Goal: Task Accomplishment & Management: Manage account settings

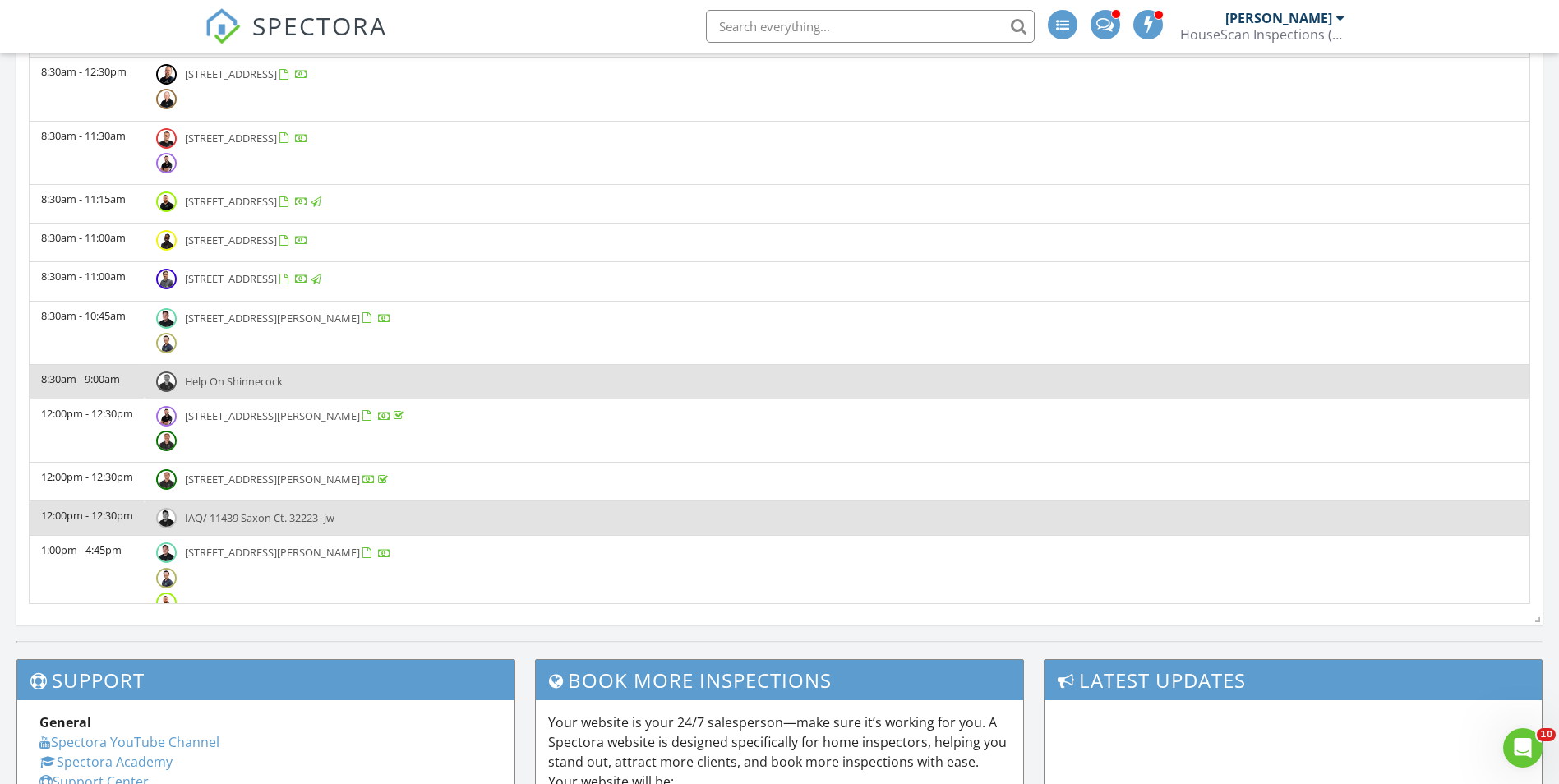
scroll to position [1357, 1585]
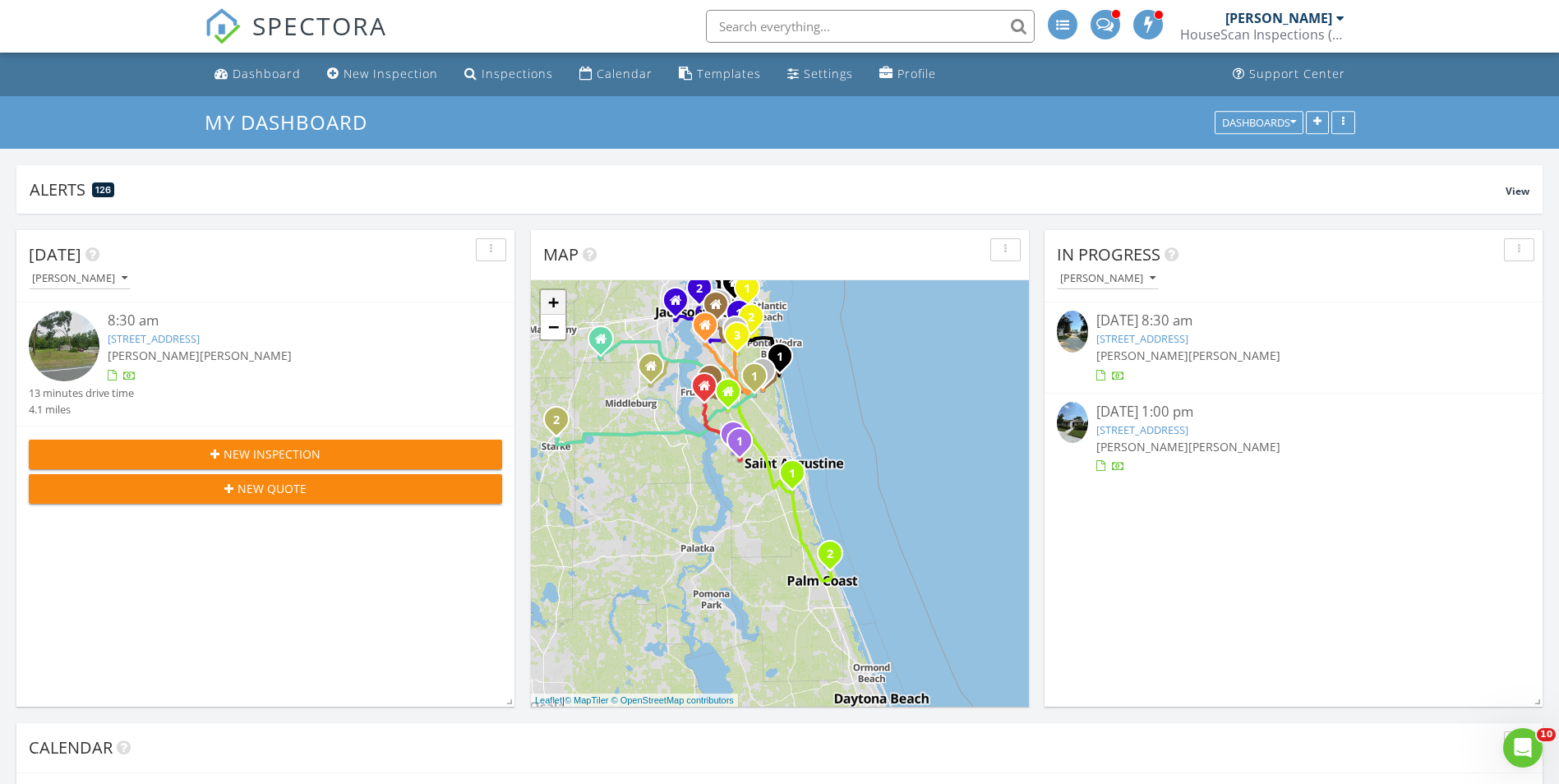
click at [548, 303] on link "+" at bounding box center [553, 302] width 24 height 24
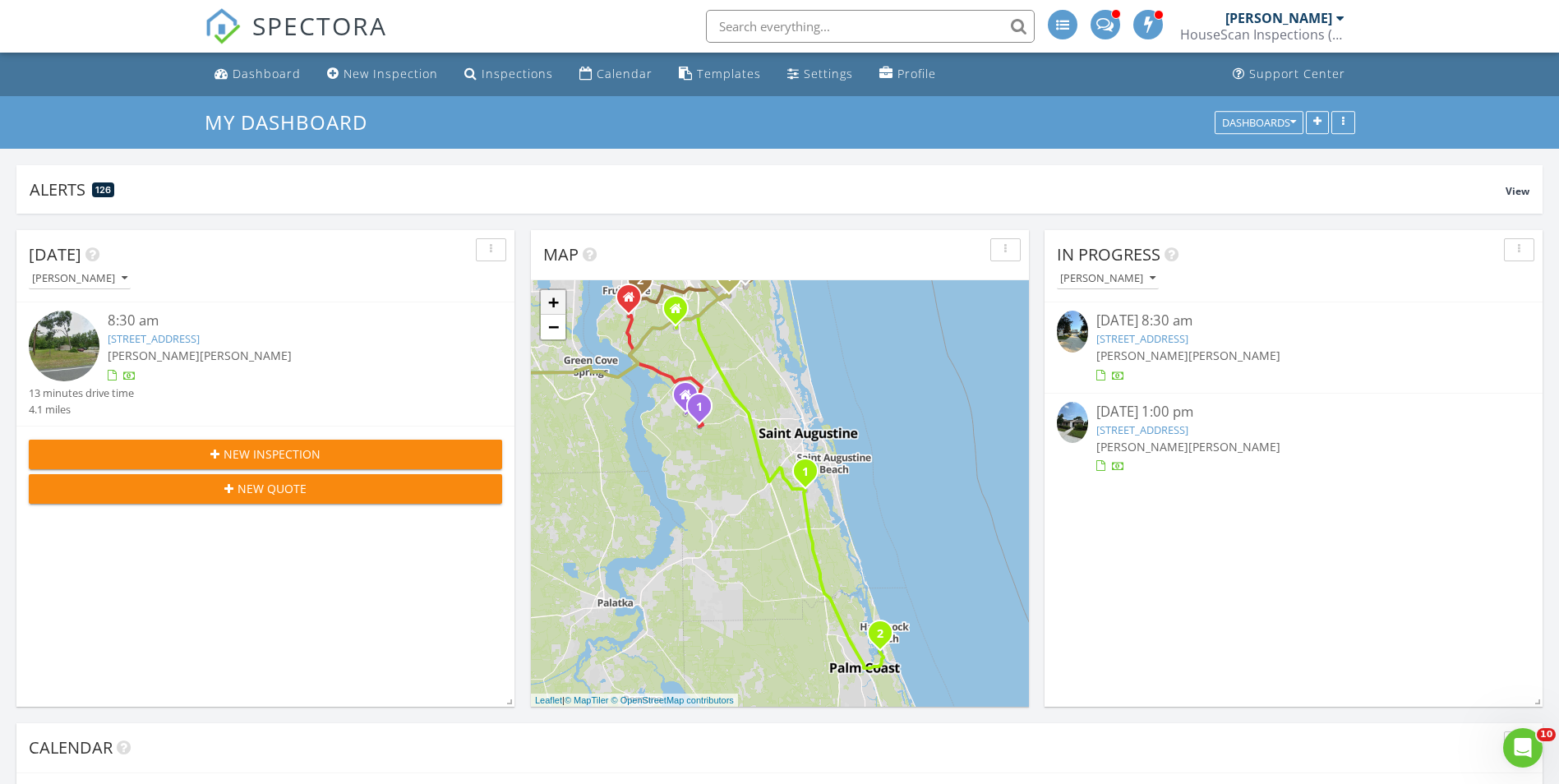
click at [551, 300] on link "+" at bounding box center [553, 302] width 24 height 24
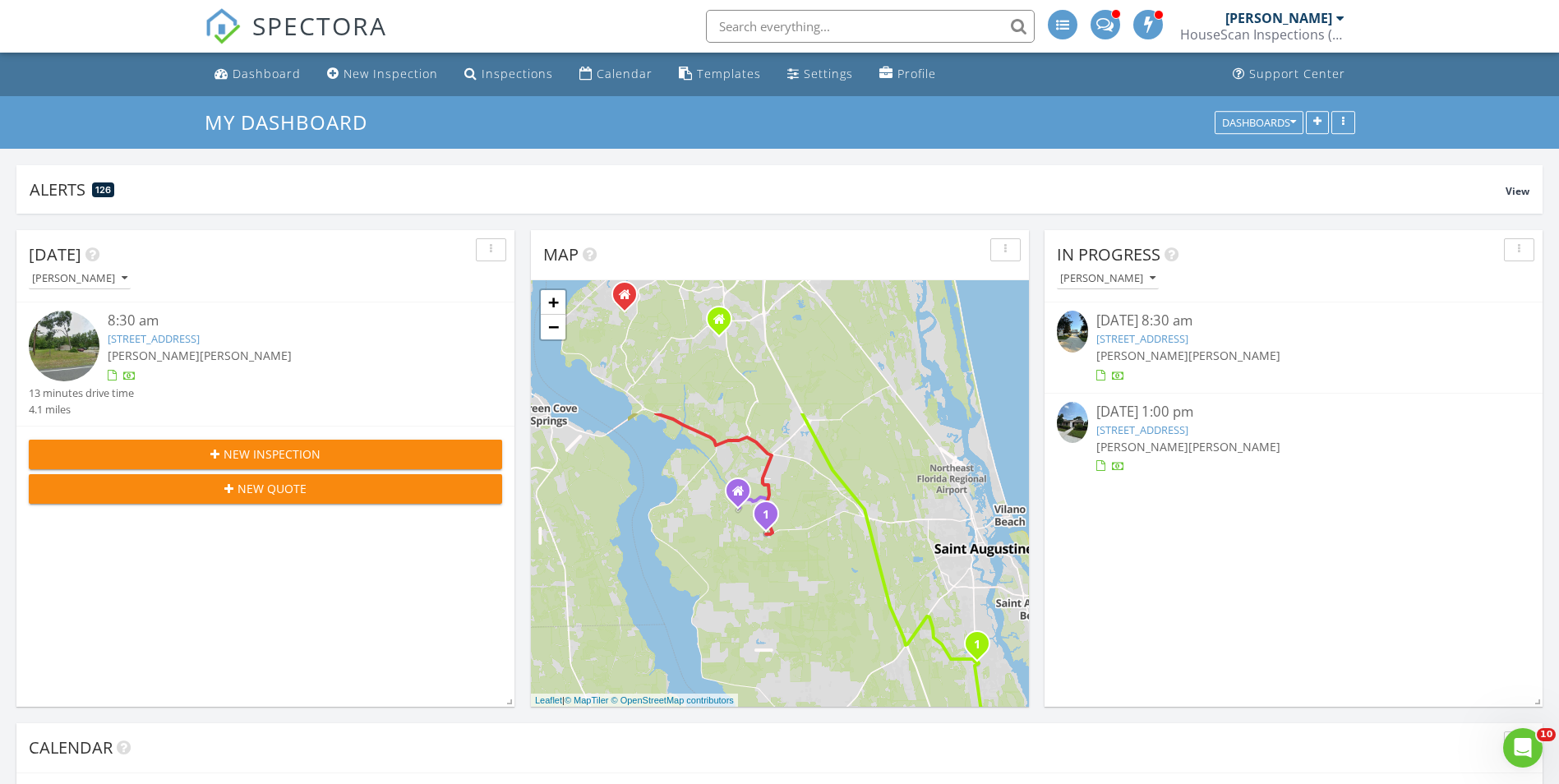
drag, startPoint x: 677, startPoint y: 391, endPoint x: 852, endPoint y: 591, distance: 265.8
click at [850, 591] on div "1 1 2 3 1 2 1 2 1 2 1 2 1 2 1 2 1 1 2 1 2 + − Longleaf Pine Parkway, Pacetti Ro…" at bounding box center [780, 493] width 498 height 427
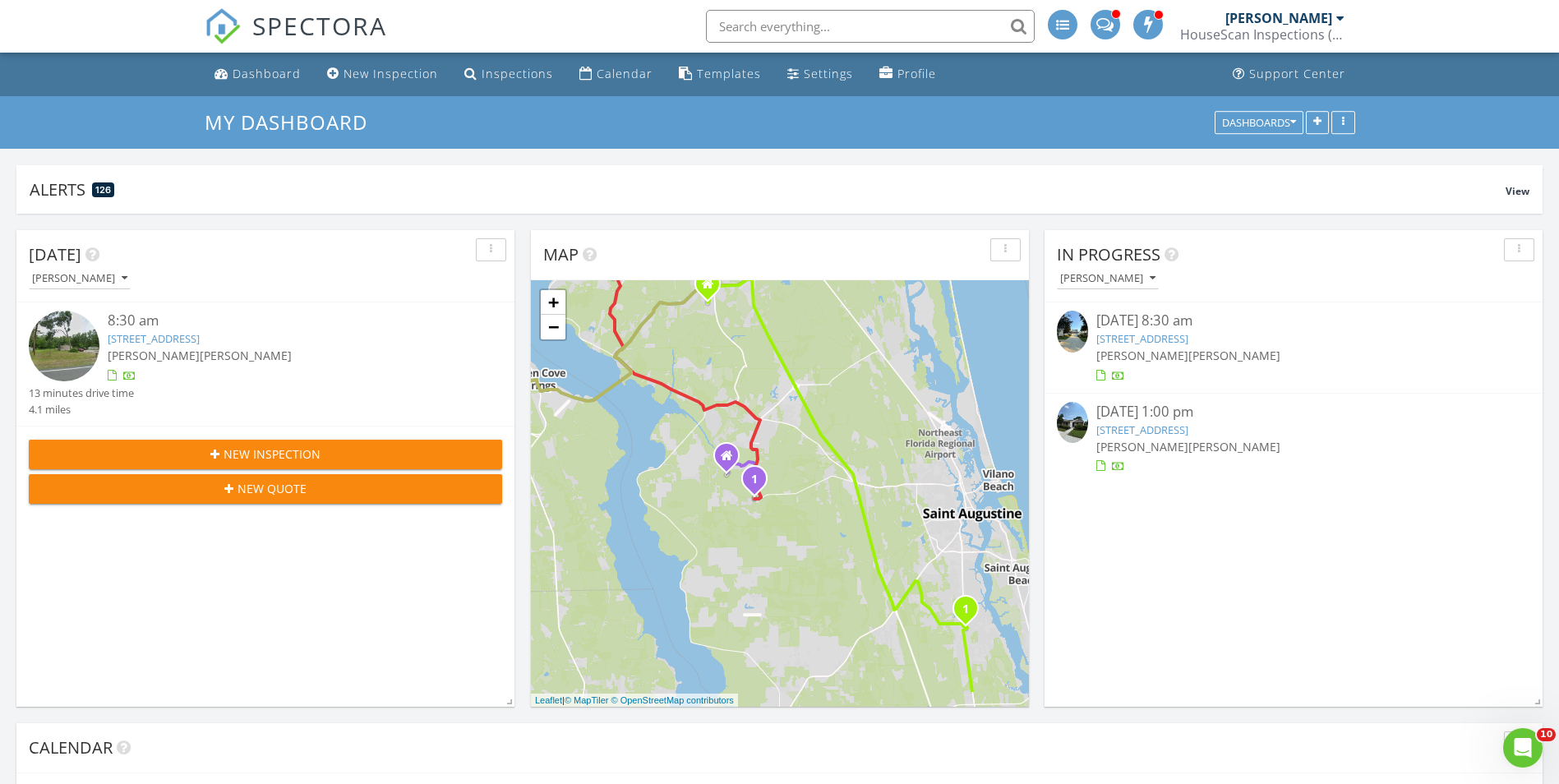
drag, startPoint x: 925, startPoint y: 436, endPoint x: 891, endPoint y: 385, distance: 61.3
click at [891, 385] on div "1 1 2 3 1 2 1 2 1 2 1 2 1 2 1 2 1 1 2 1 2 + − Longleaf Pine Parkway, Pacetti Ro…" at bounding box center [780, 493] width 498 height 427
click at [311, 23] on span "SPECTORA" at bounding box center [320, 25] width 135 height 34
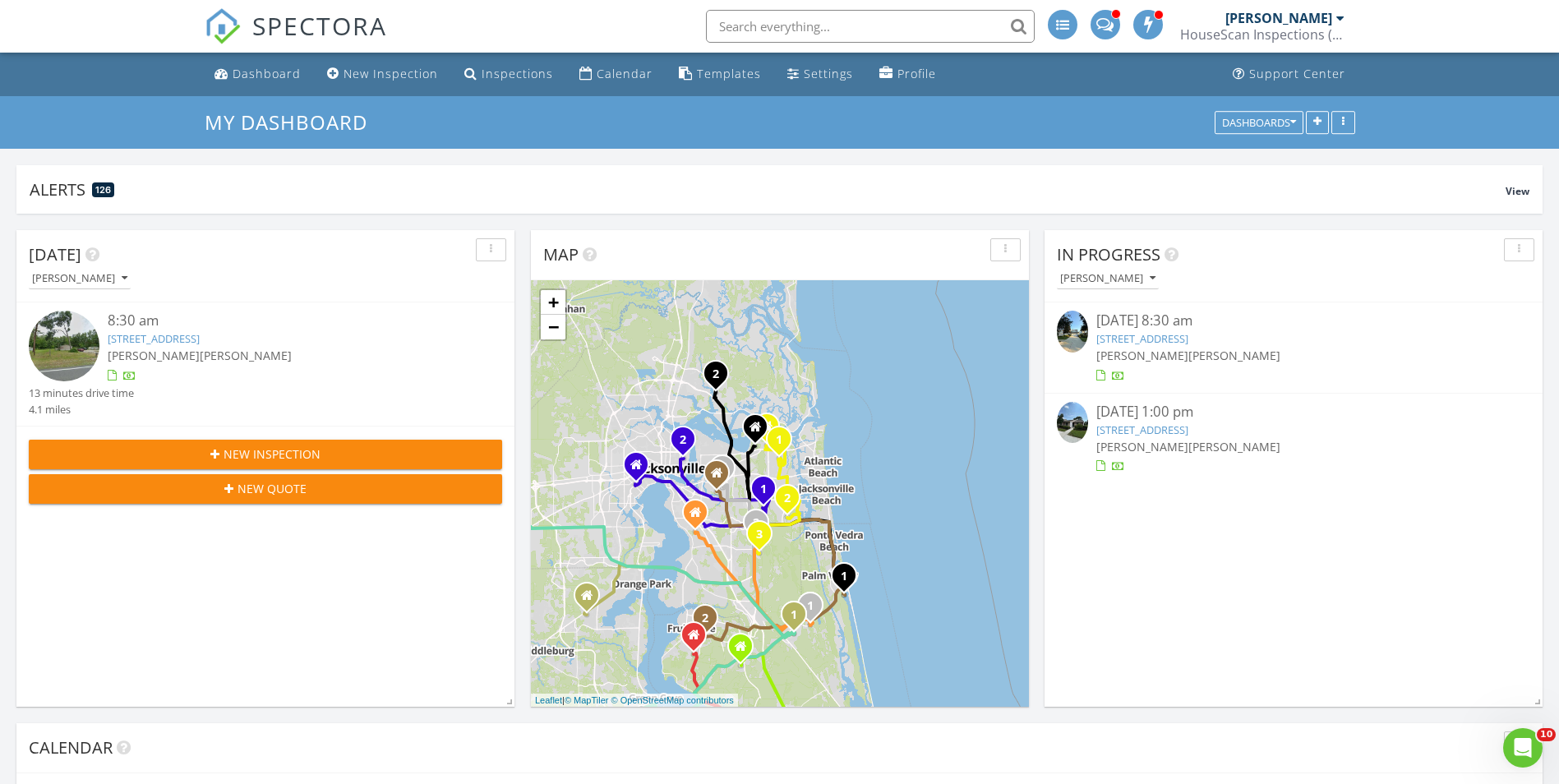
click at [1167, 319] on div "08/27/25 8:30 am" at bounding box center [1294, 320] width 394 height 21
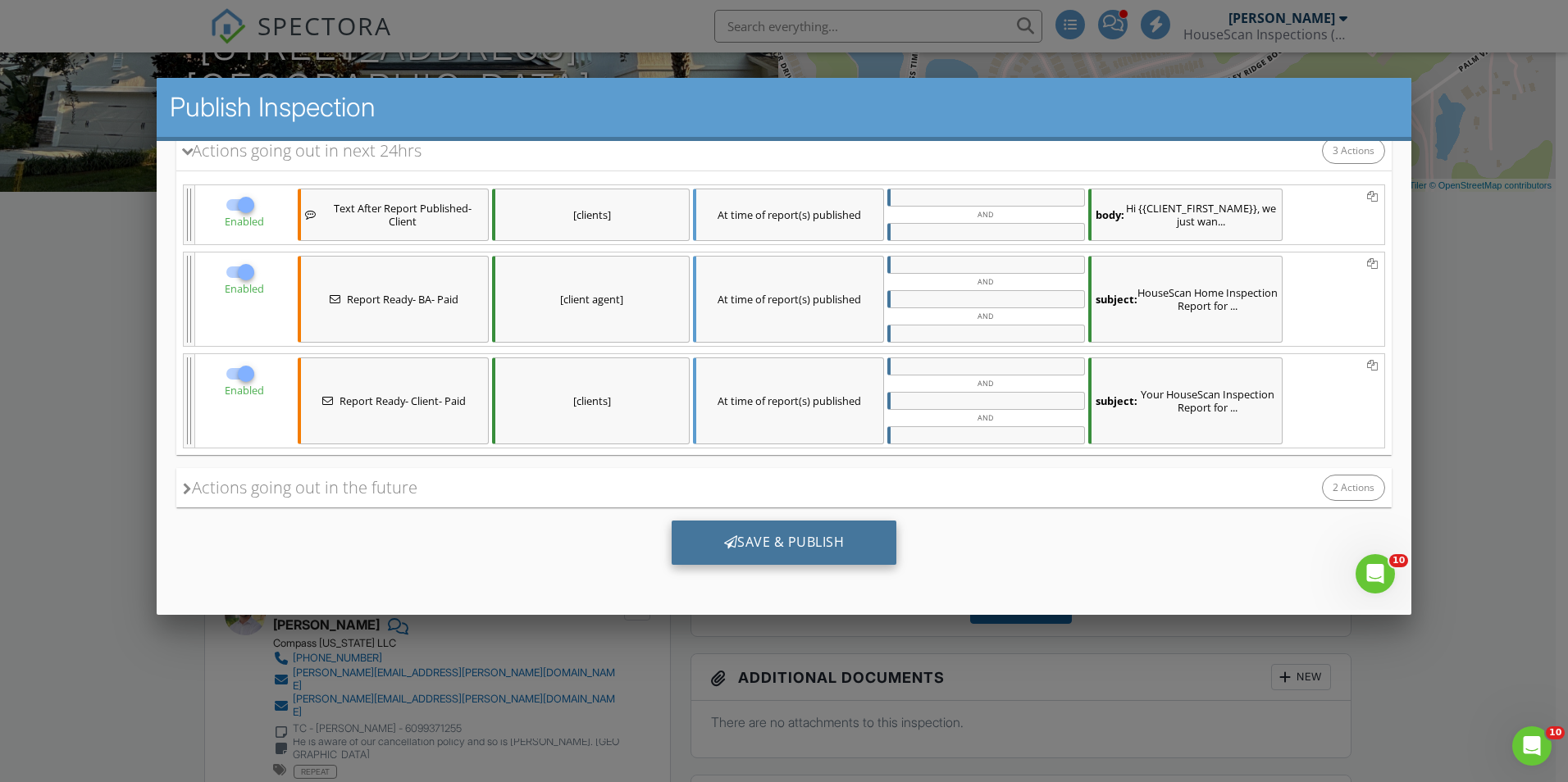
click at [817, 539] on div "Save & Publish" at bounding box center [785, 542] width 226 height 44
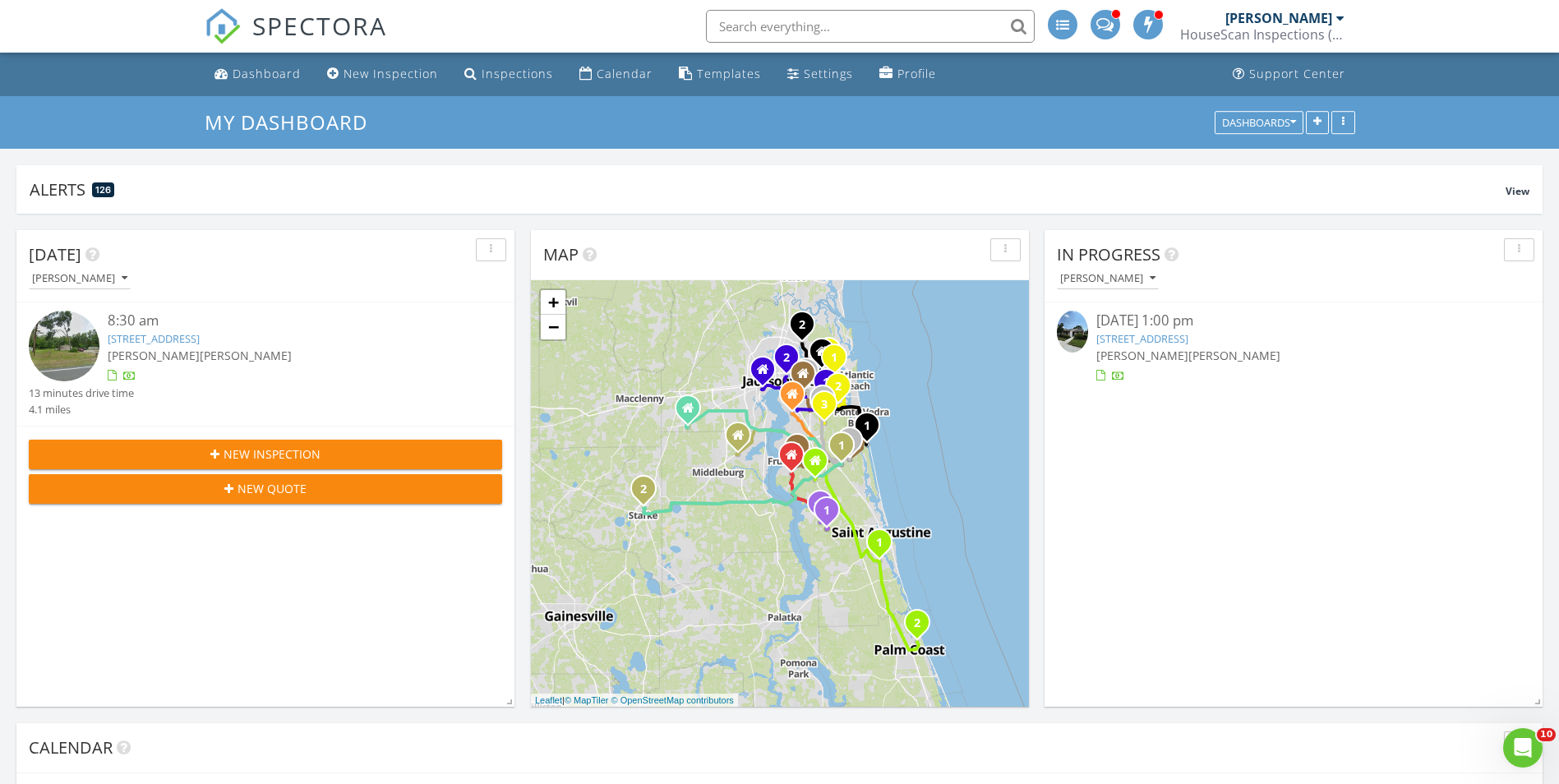
click at [1165, 330] on div "[DATE] 1:00 pm" at bounding box center [1294, 320] width 394 height 21
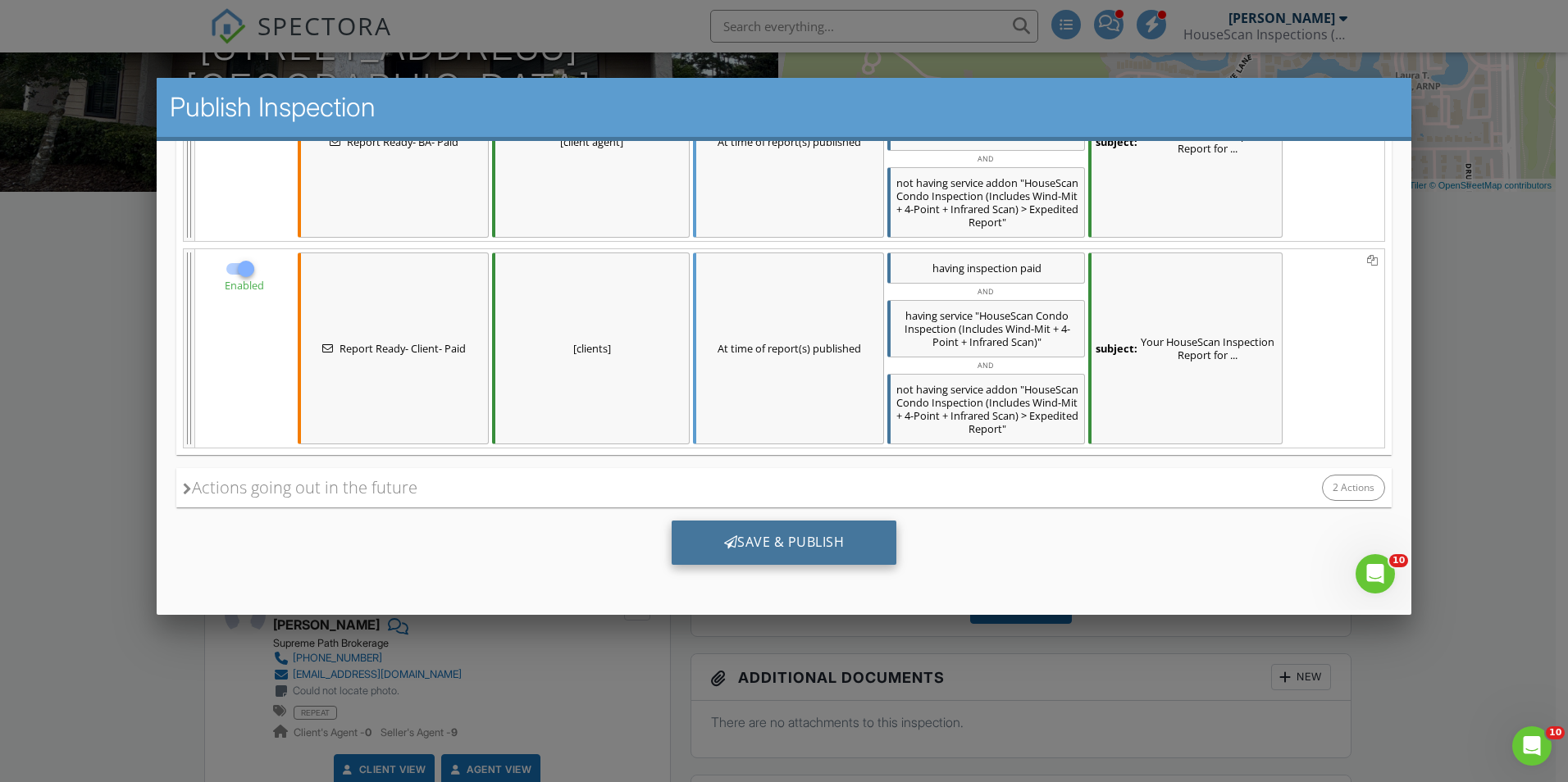
click at [787, 539] on div "Save & Publish" at bounding box center [785, 542] width 226 height 44
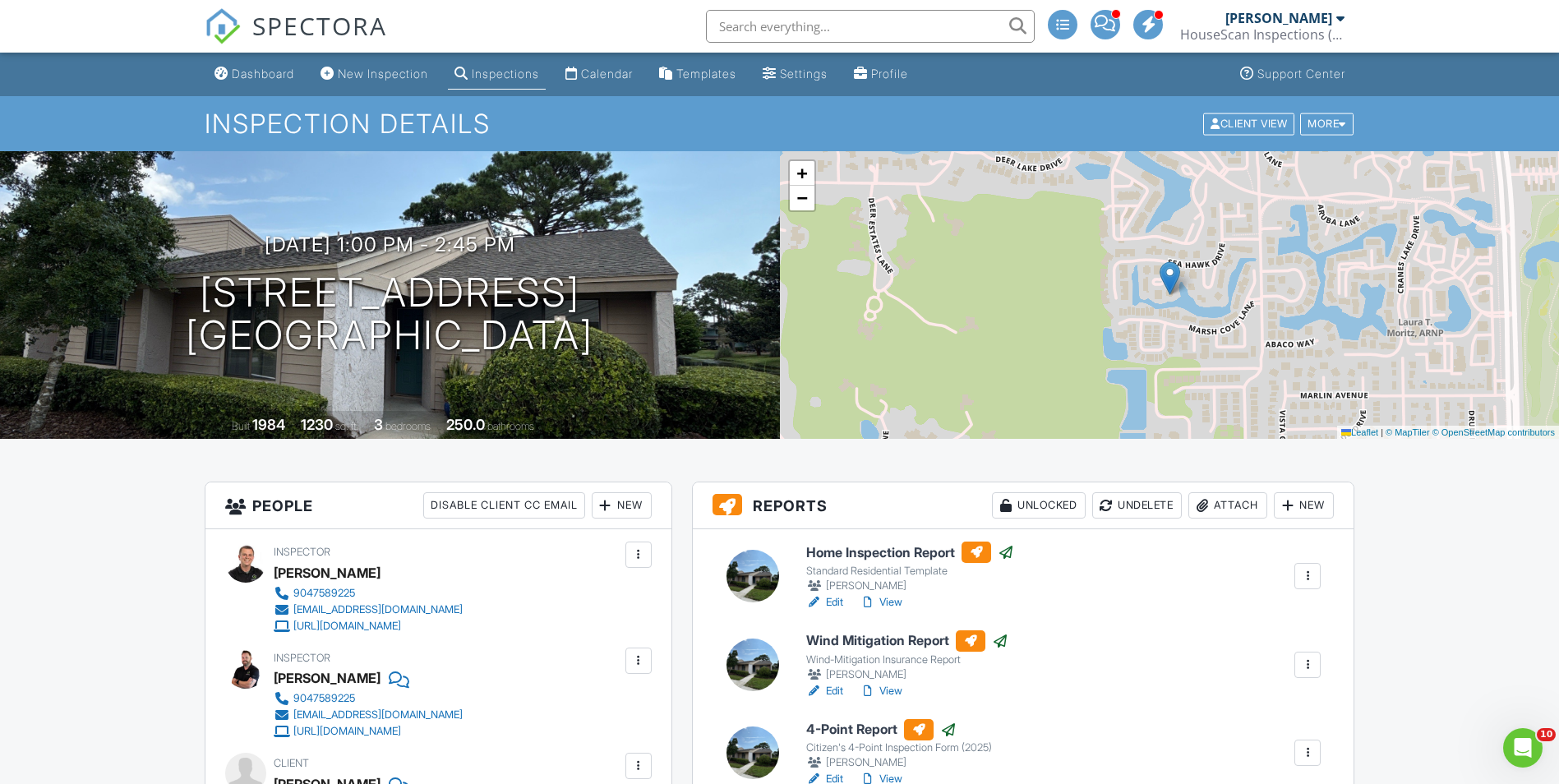
click at [309, 27] on span "SPECTORA" at bounding box center [320, 25] width 135 height 34
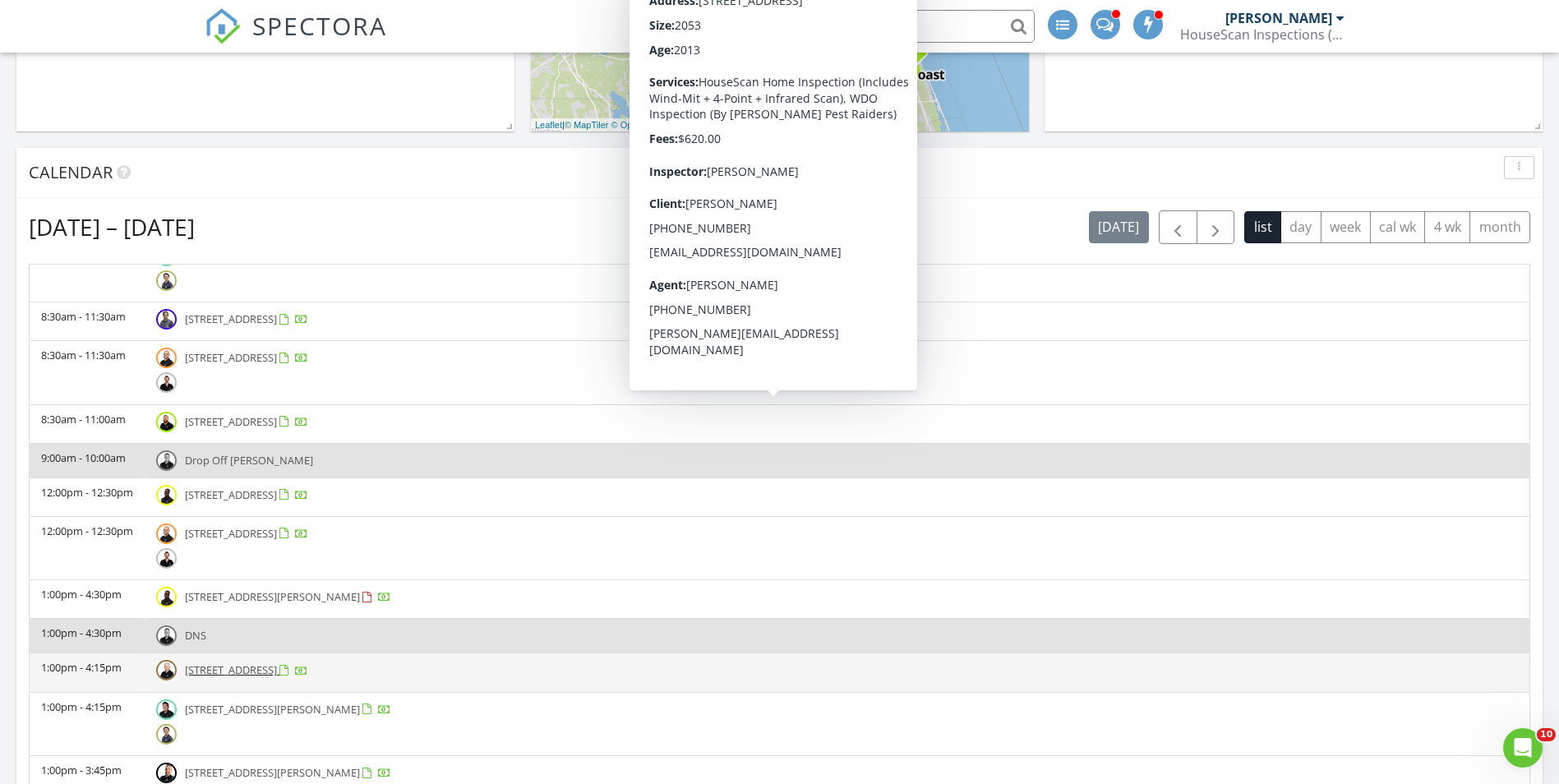
scroll to position [247, 0]
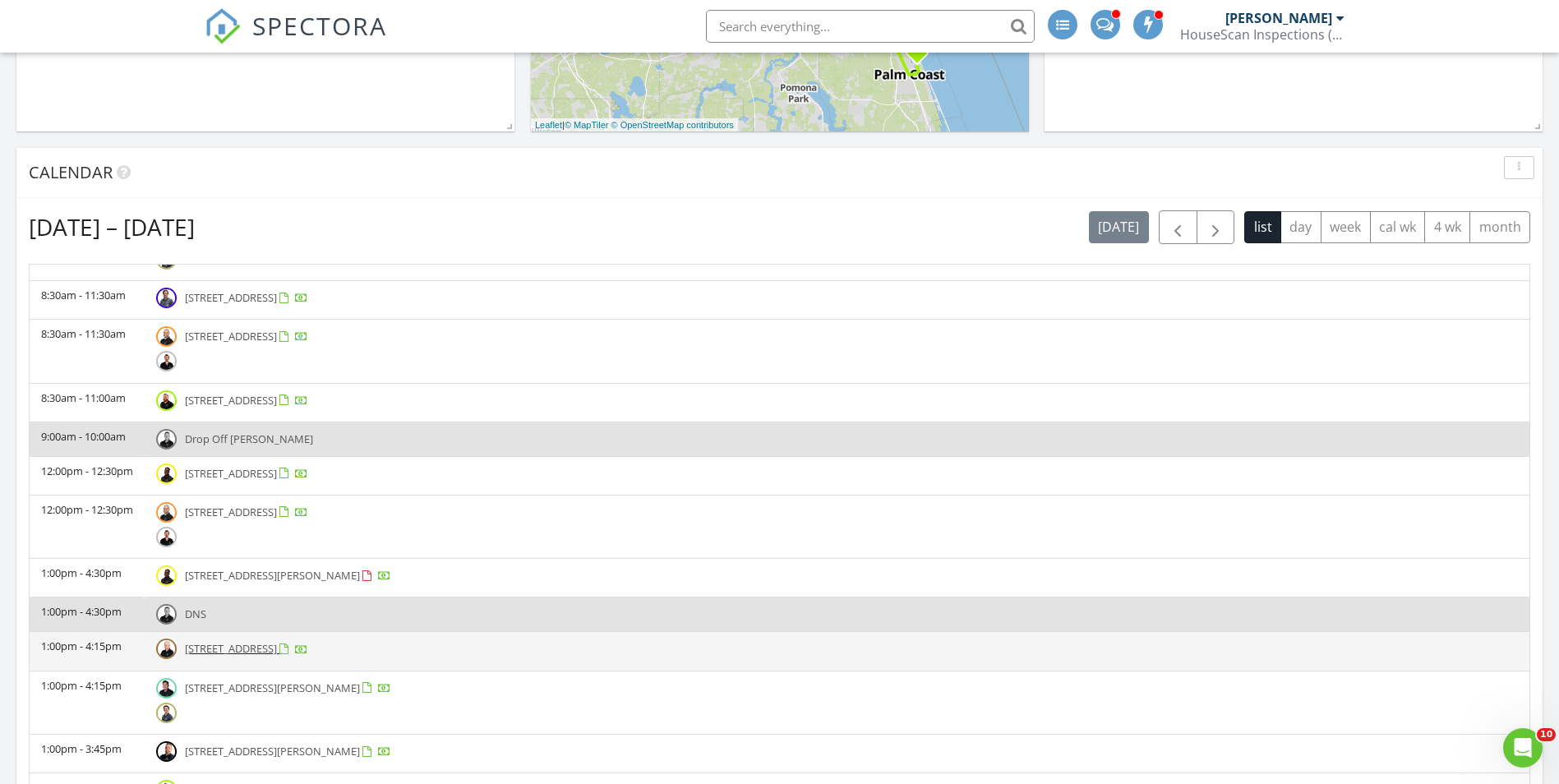
click at [70, 651] on td "1:00pm - 4:15pm" at bounding box center [86, 652] width 115 height 39
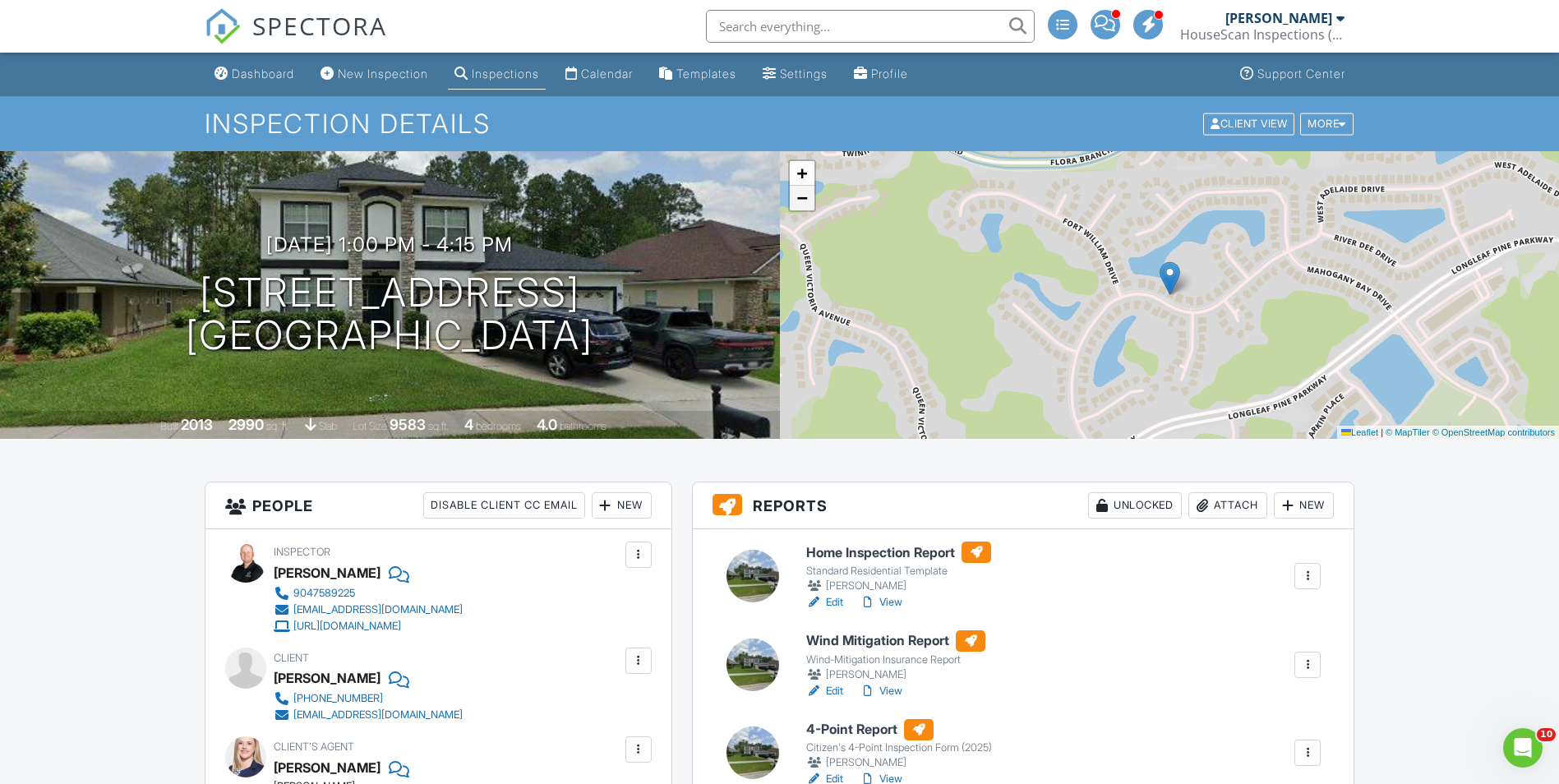
click at [807, 198] on span "−" at bounding box center [802, 197] width 11 height 21
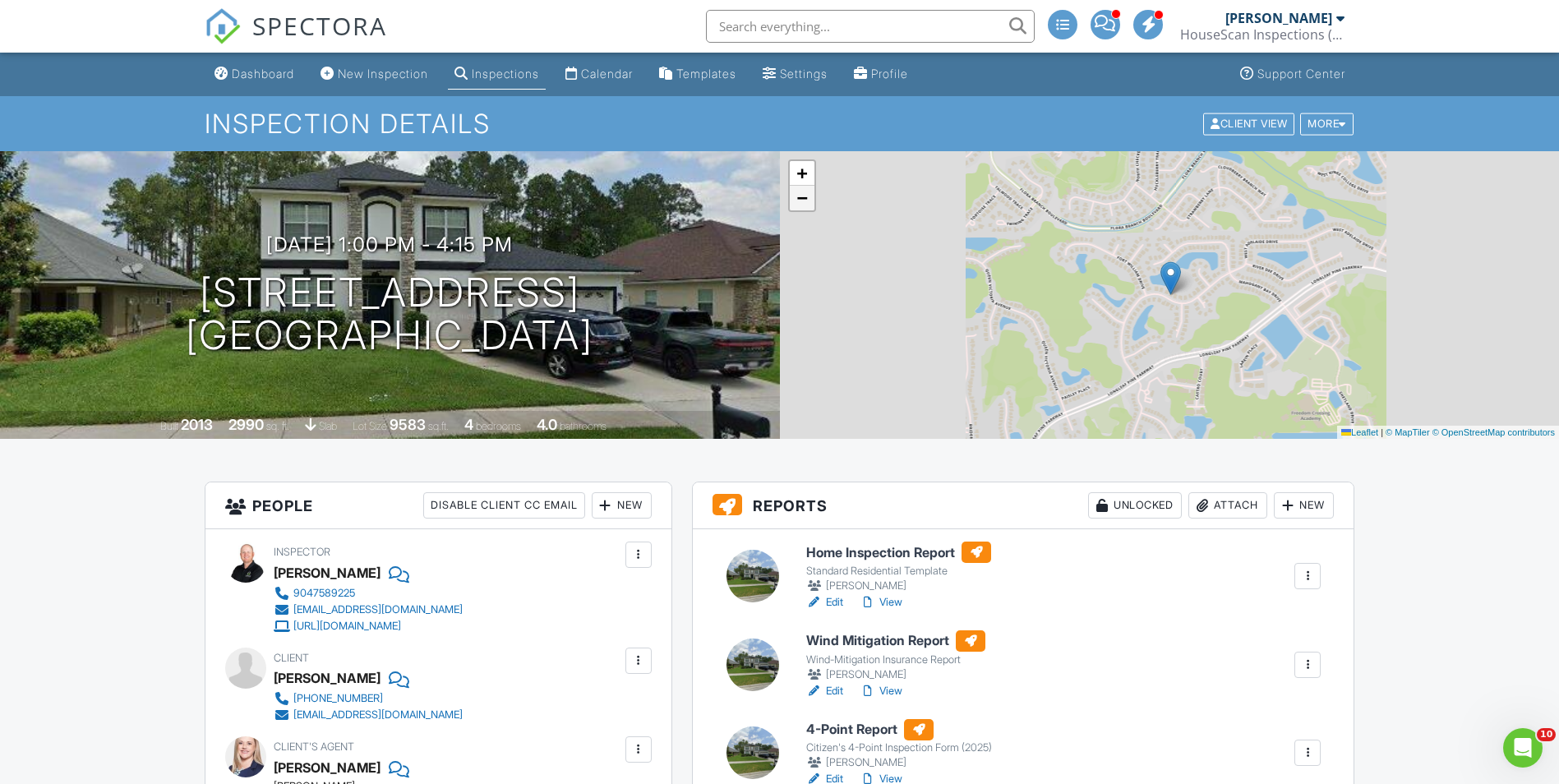
click at [807, 198] on span "−" at bounding box center [802, 197] width 11 height 21
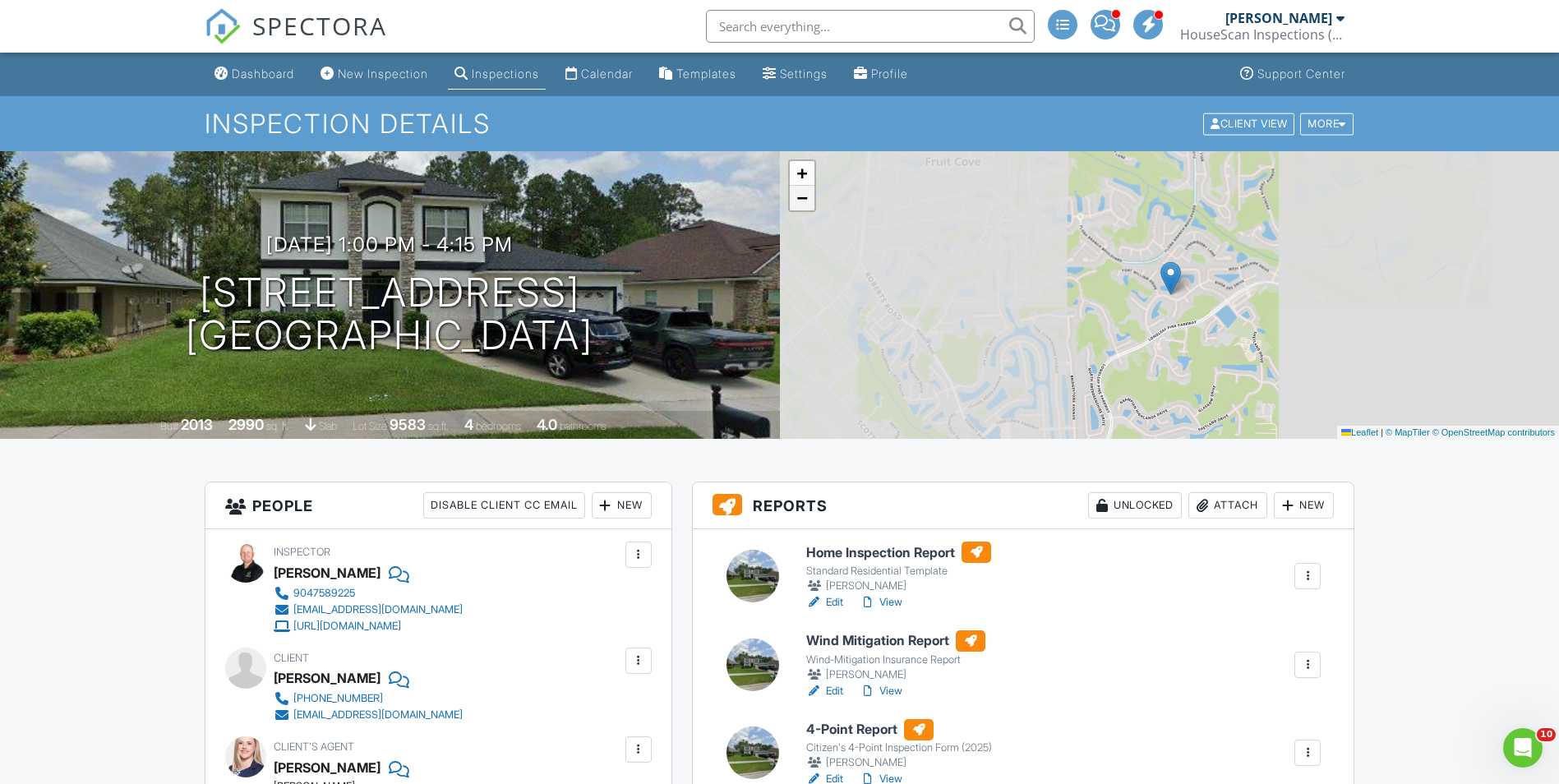
click at [807, 198] on span "−" at bounding box center [802, 197] width 11 height 21
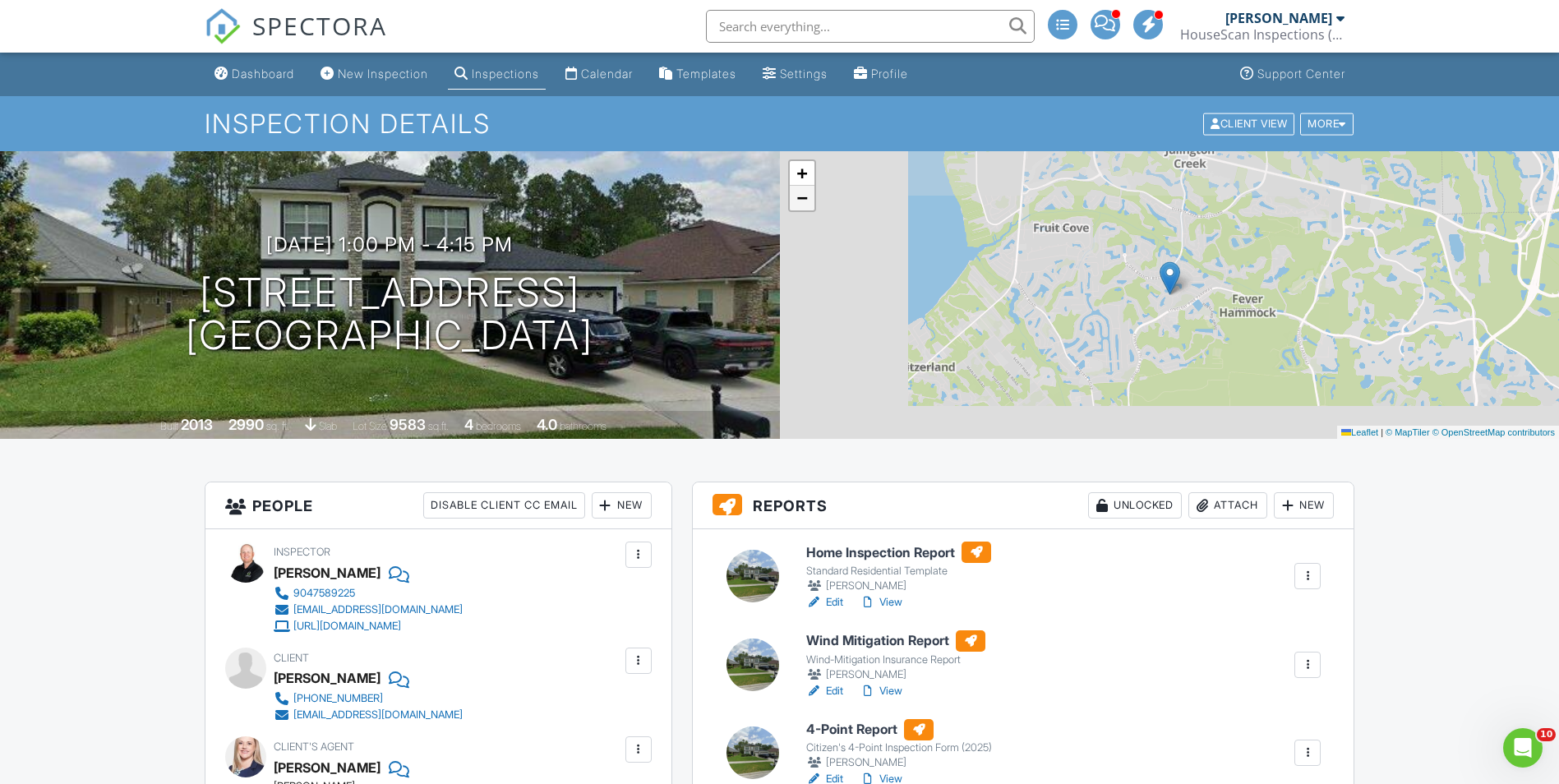
click at [807, 198] on span "−" at bounding box center [802, 197] width 11 height 21
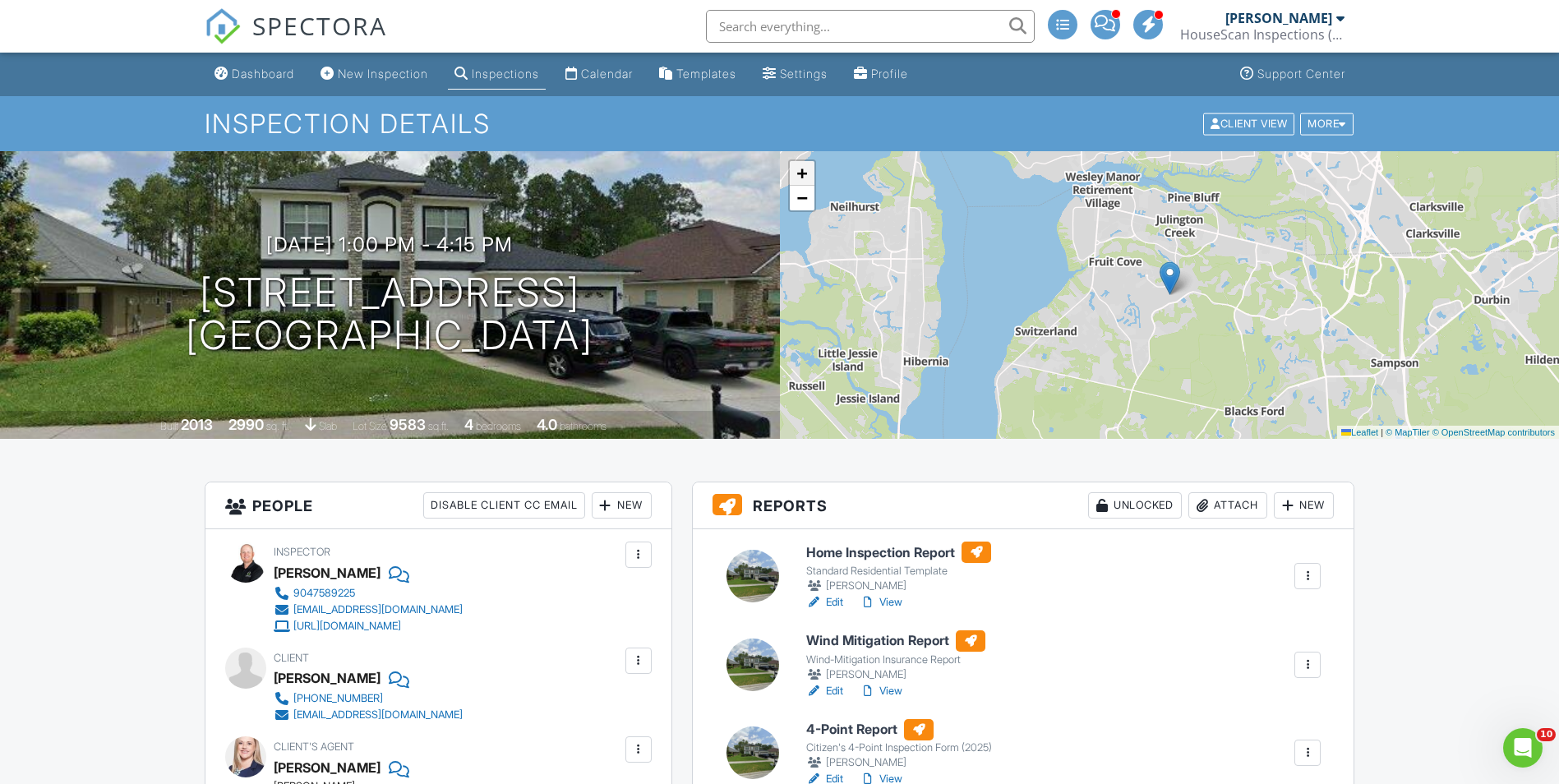
click at [807, 173] on span "+" at bounding box center [802, 173] width 11 height 21
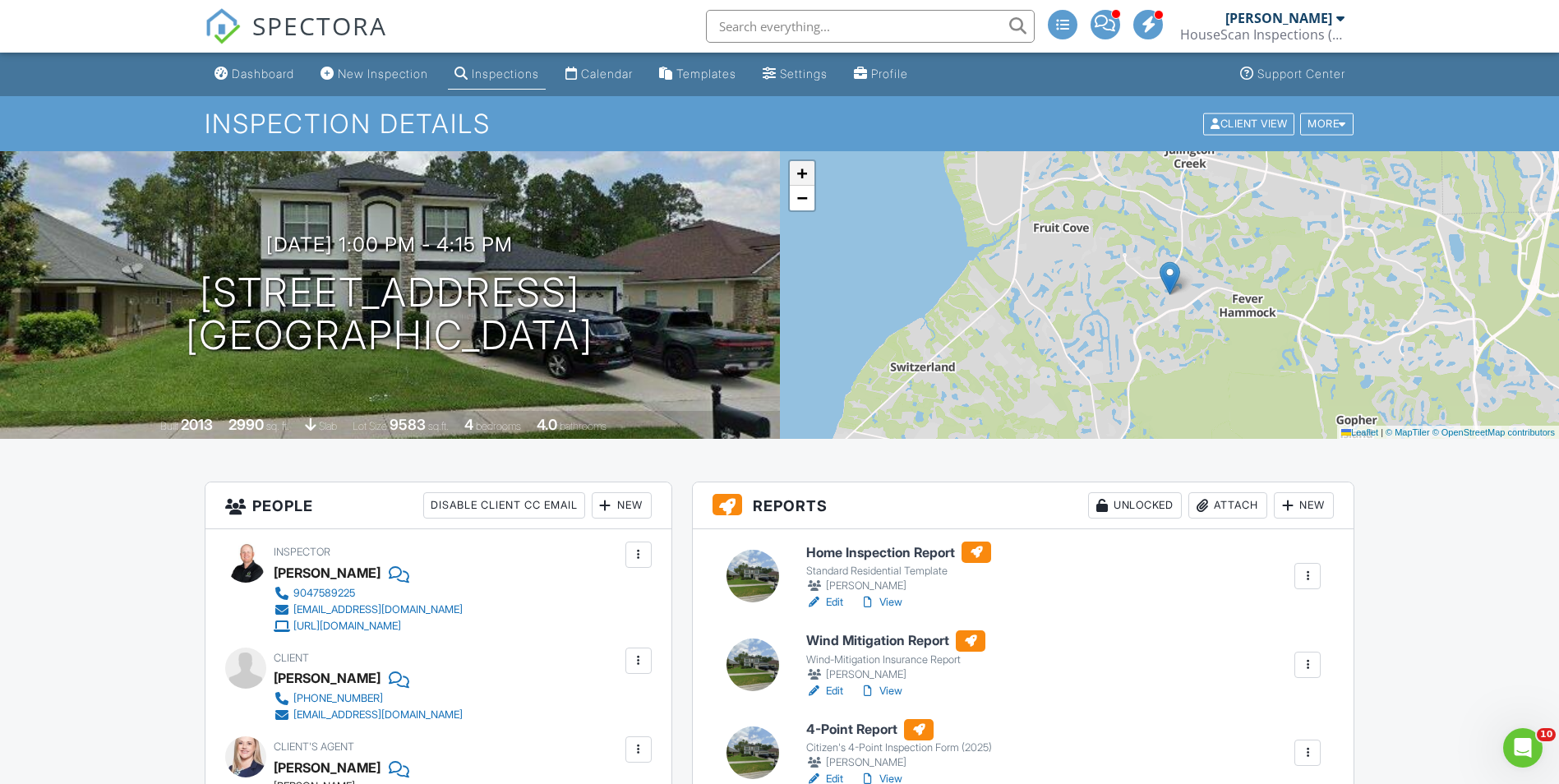
click at [807, 173] on span "+" at bounding box center [802, 173] width 11 height 21
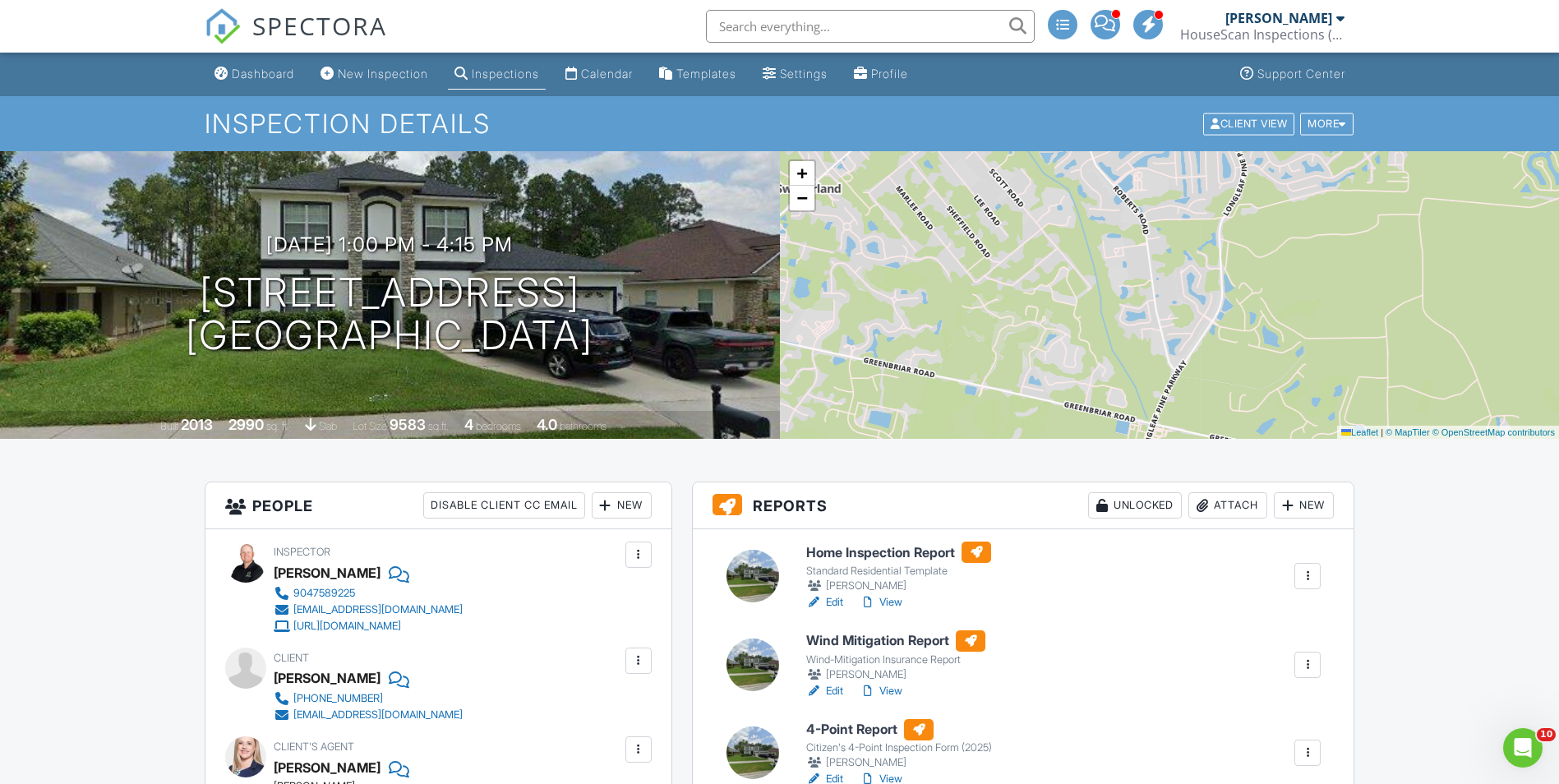
drag, startPoint x: 1007, startPoint y: 384, endPoint x: 1139, endPoint y: 134, distance: 282.7
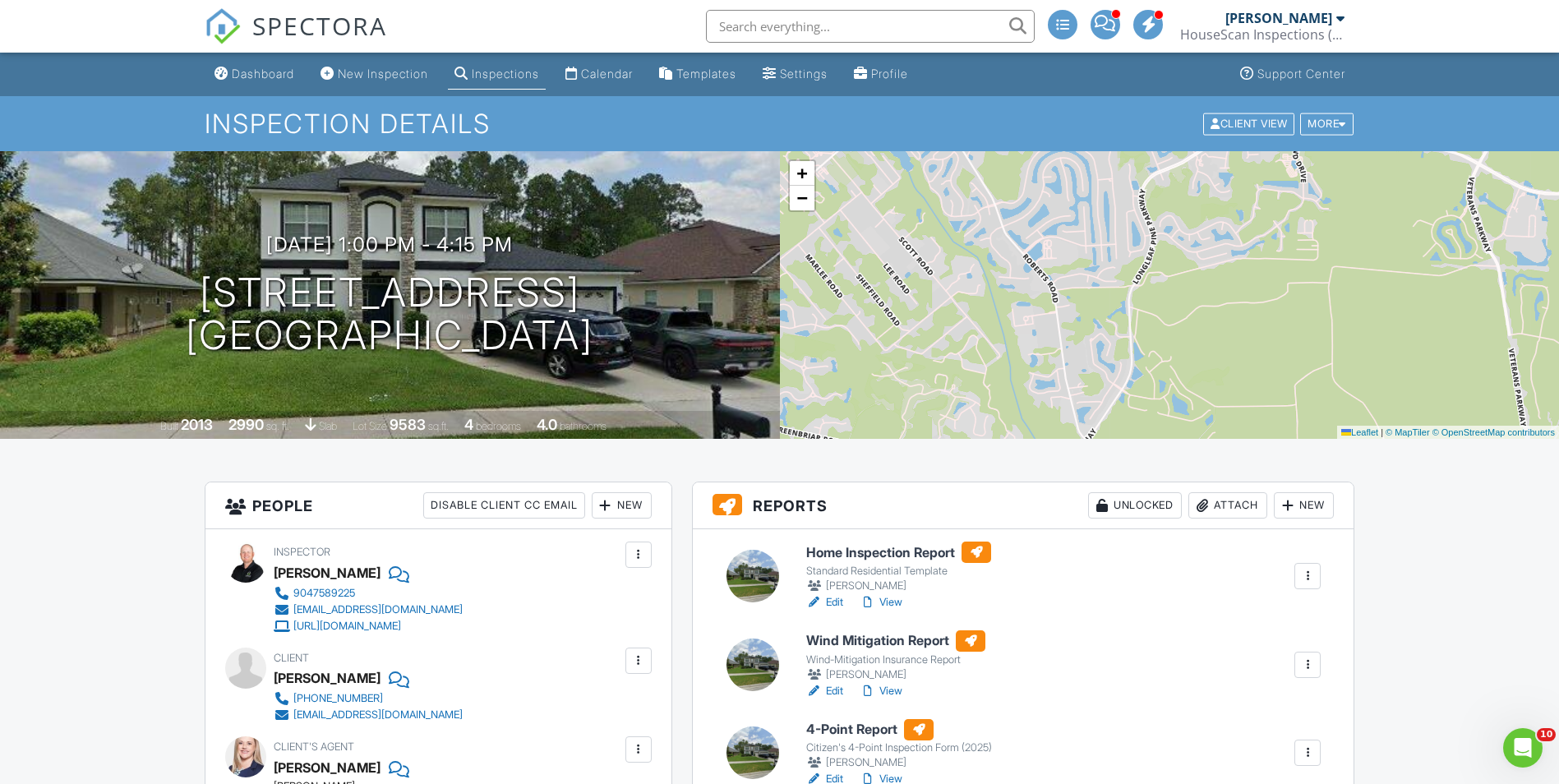
drag, startPoint x: 1063, startPoint y: 221, endPoint x: 973, endPoint y: 288, distance: 112.2
click at [973, 288] on div "+ − Leaflet | © MapTiler © OpenStreetMap contributors" at bounding box center [1170, 294] width 780 height 288
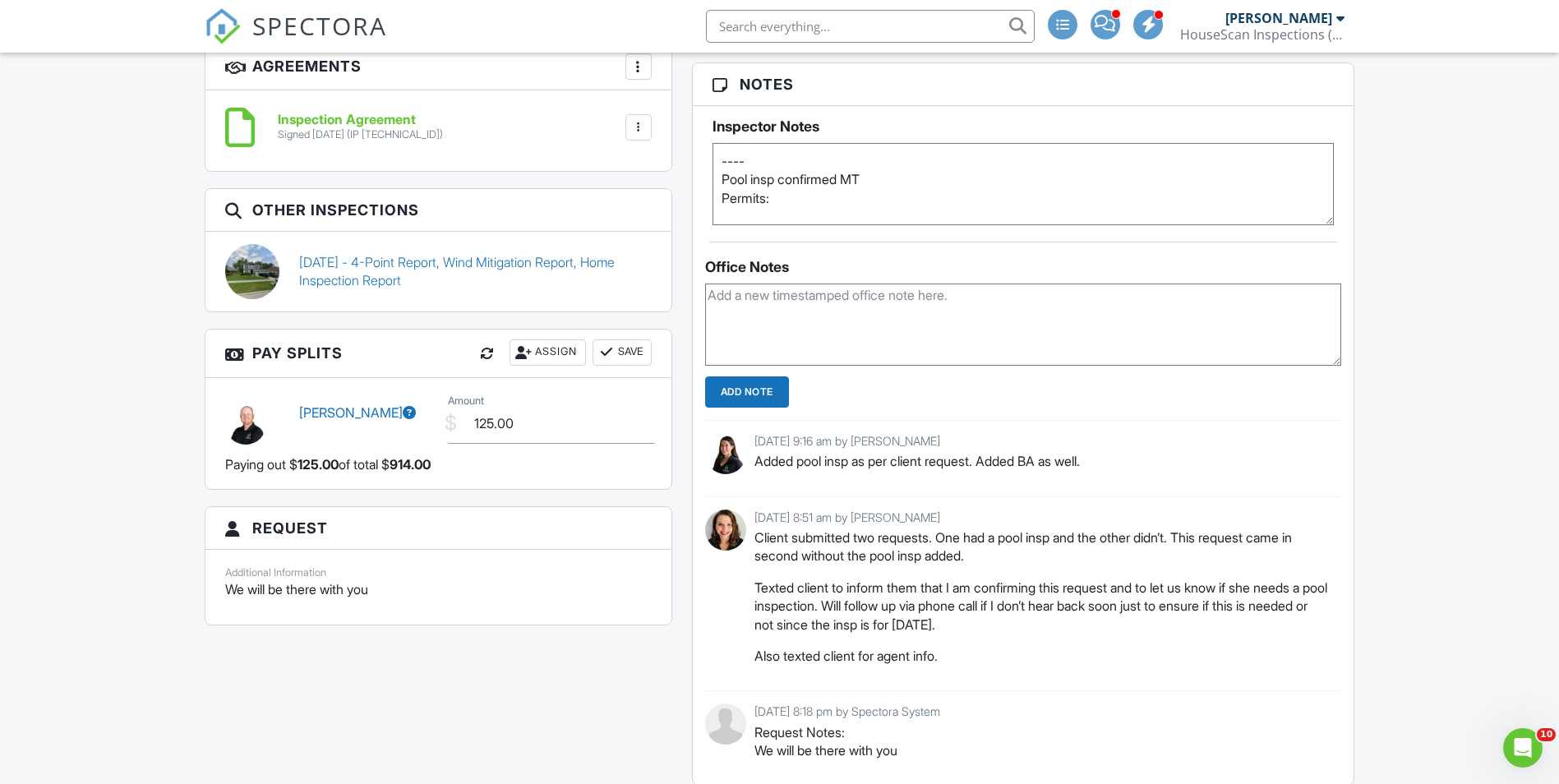
scroll to position [1561, 0]
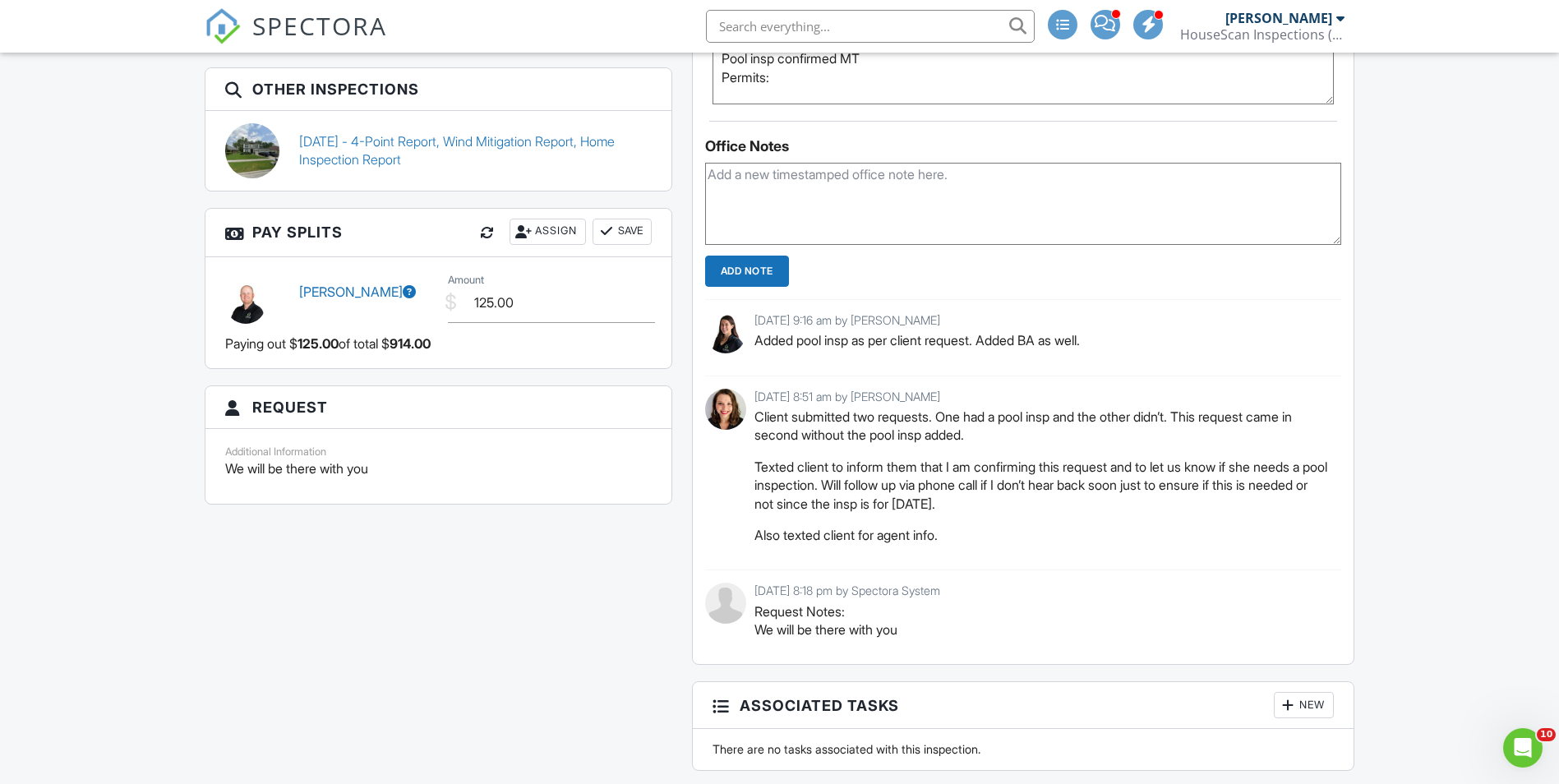
click at [317, 22] on span "SPECTORA" at bounding box center [320, 25] width 135 height 34
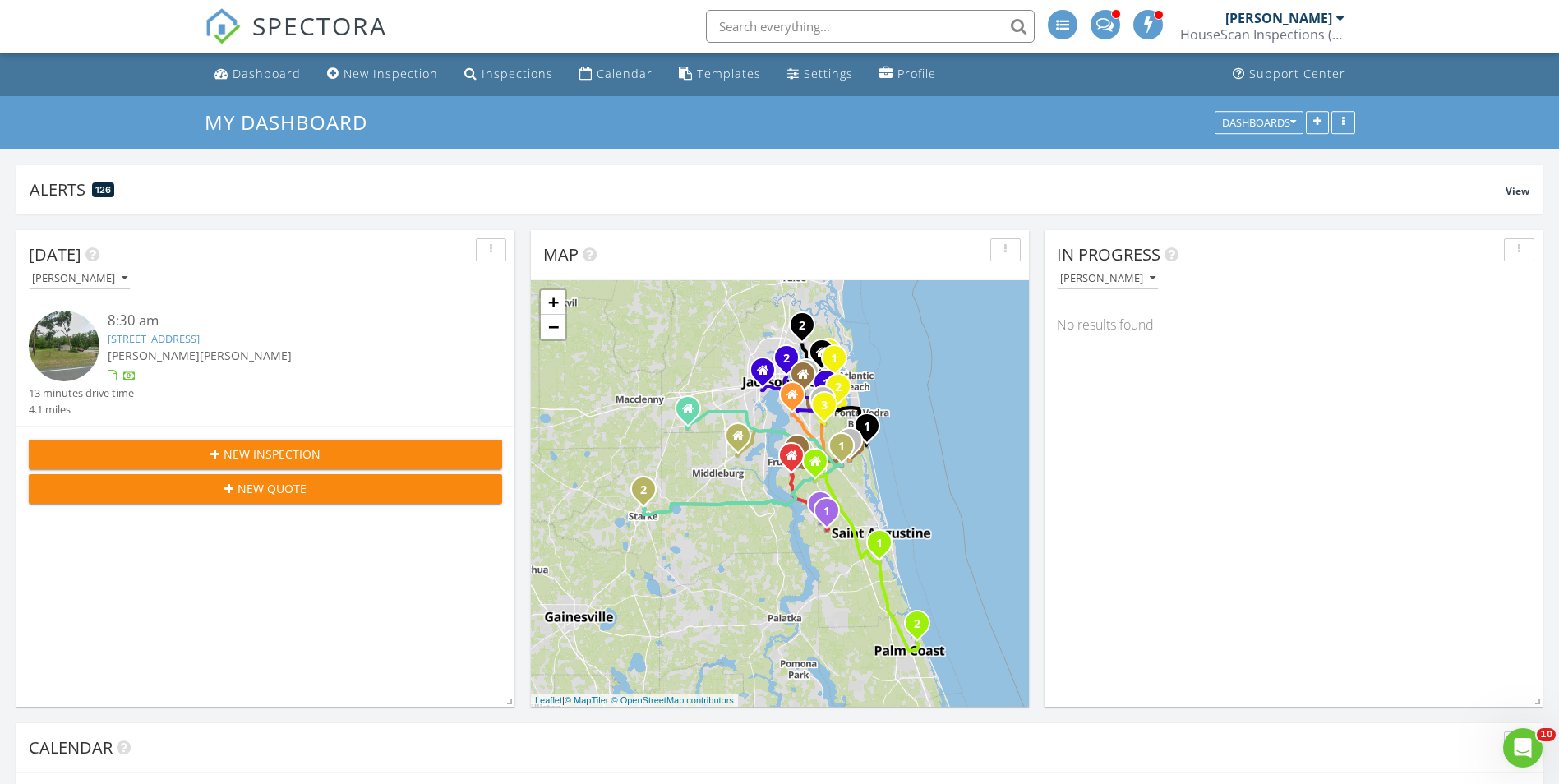
click at [324, 23] on span "SPECTORA" at bounding box center [320, 25] width 135 height 34
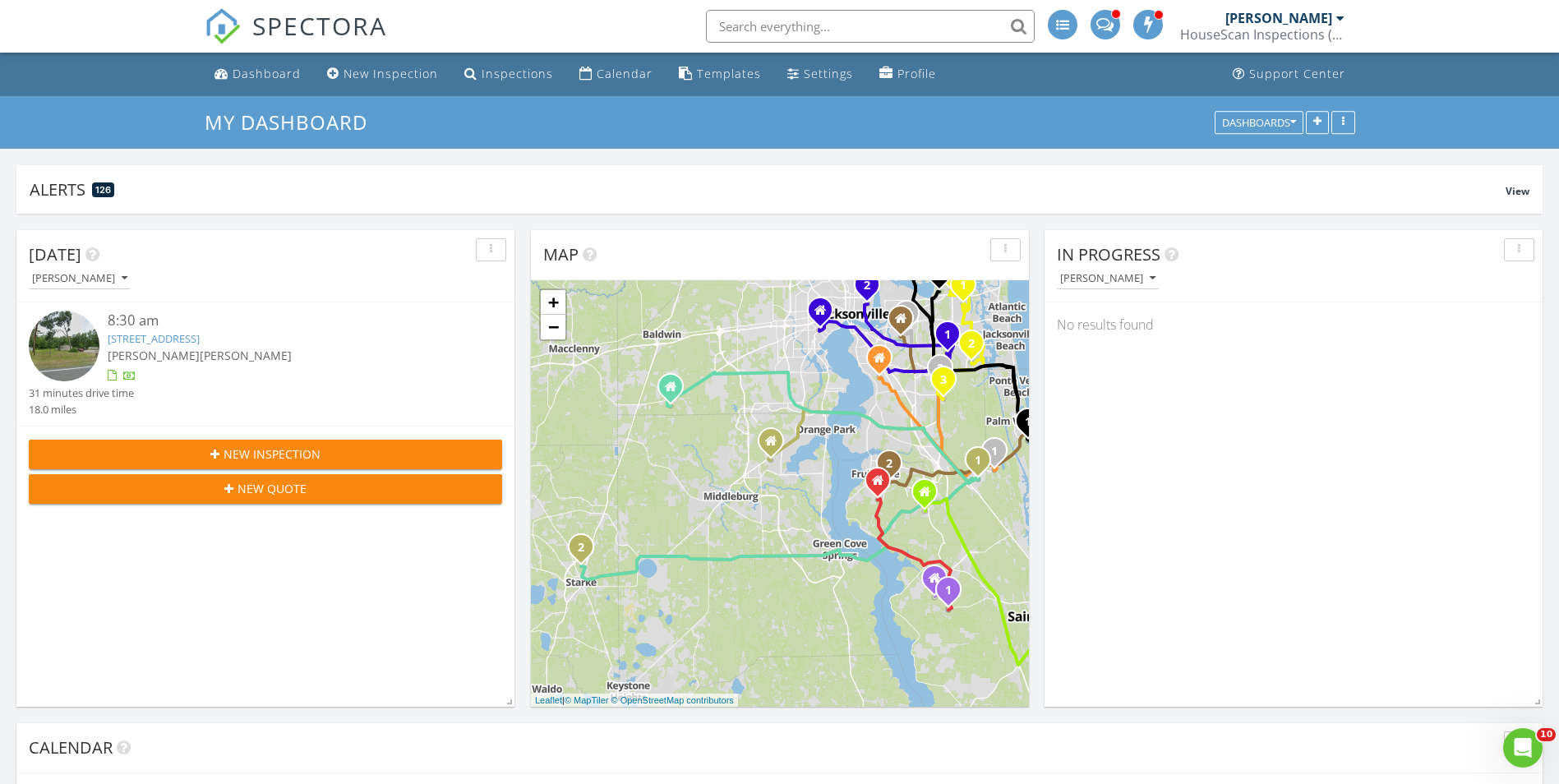
click at [151, 325] on div "8:30 am" at bounding box center [284, 320] width 355 height 21
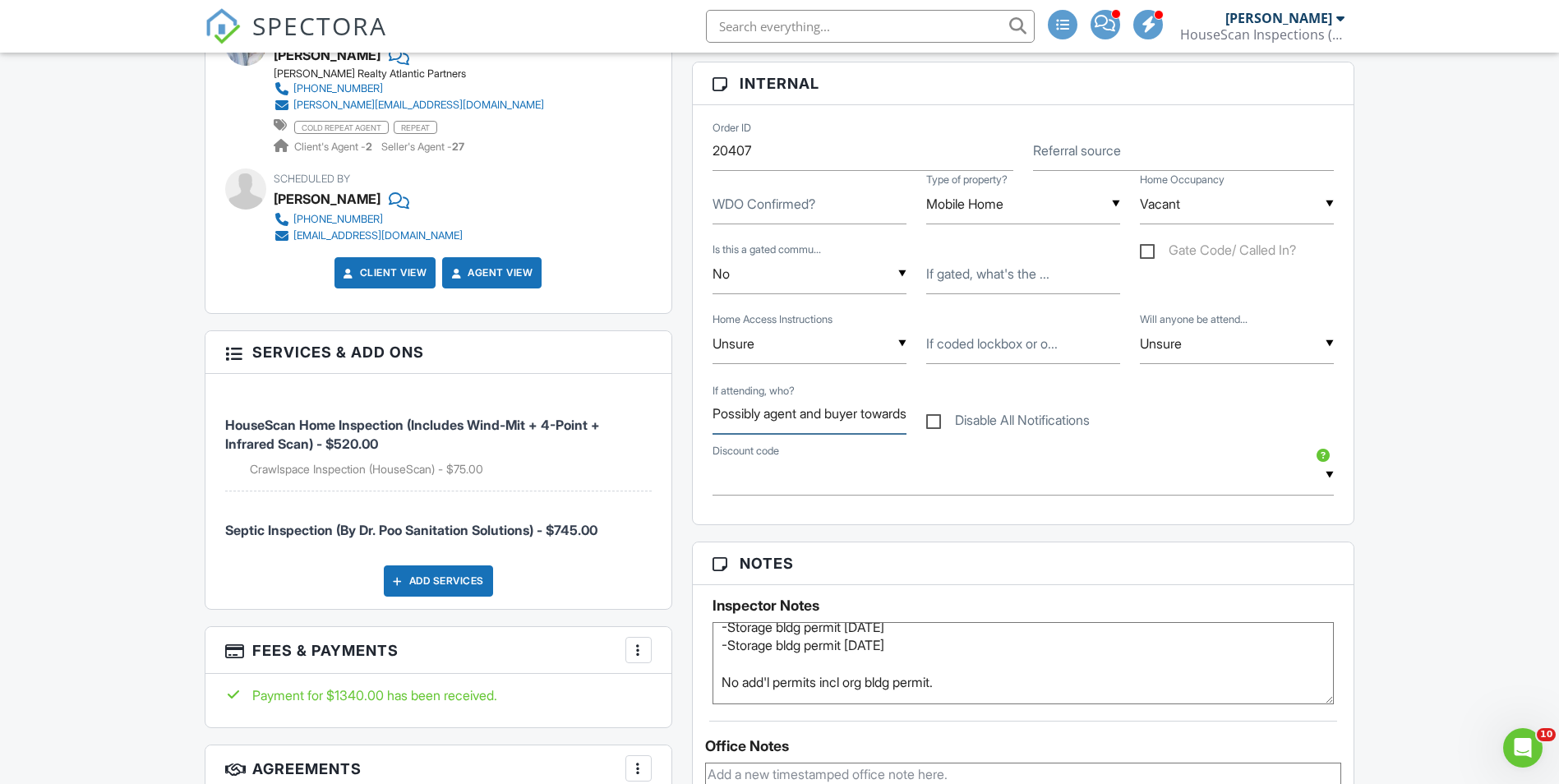
scroll to position [0, 96]
drag, startPoint x: 776, startPoint y: 413, endPoint x: 964, endPoint y: 444, distance: 190.5
click at [964, 444] on div "Order ID 20407 Referral source WDO Confirmed? ▼ Mobile Home Single Family Condo…" at bounding box center [1023, 314] width 662 height 419
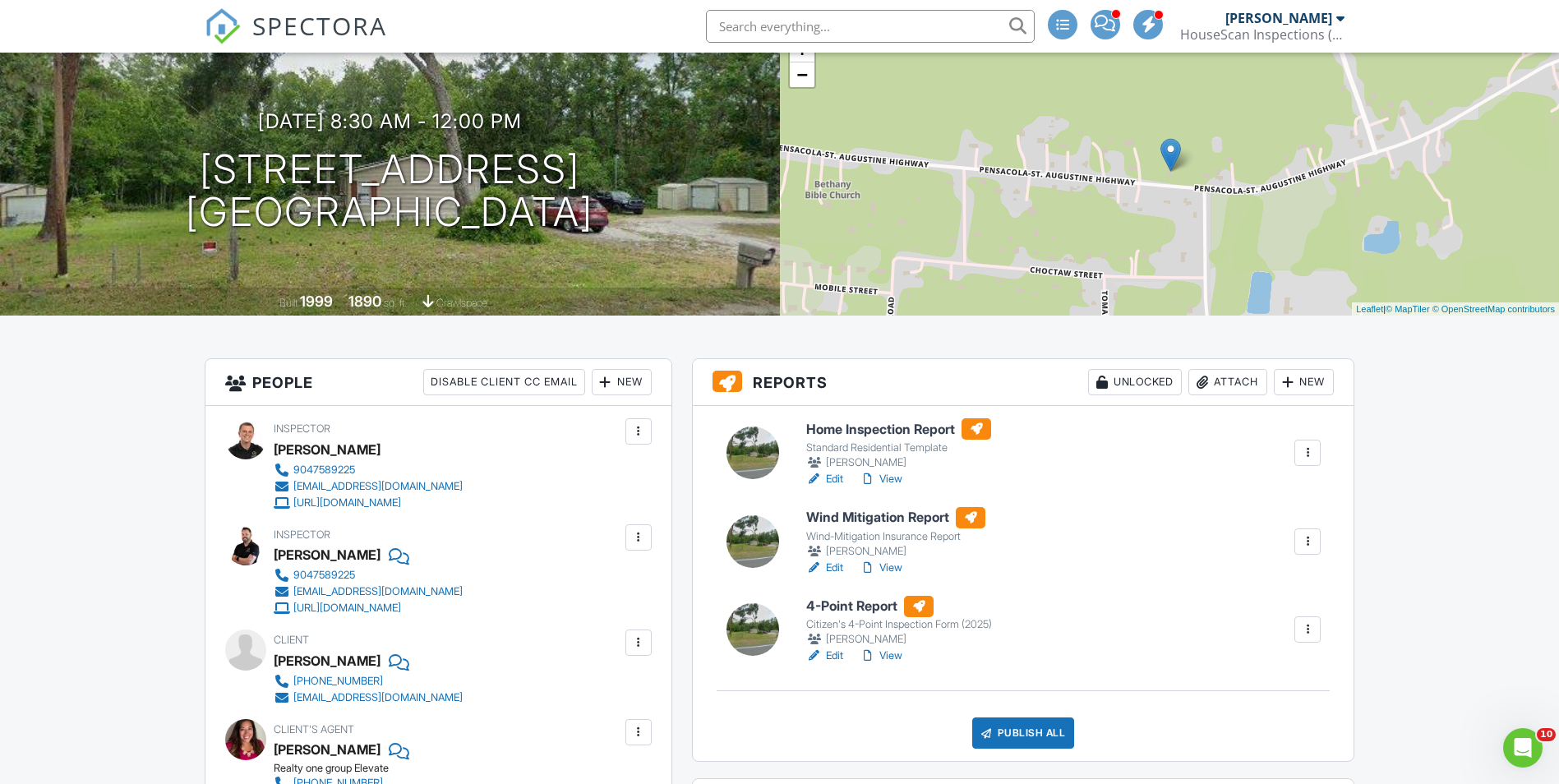
scroll to position [0, 0]
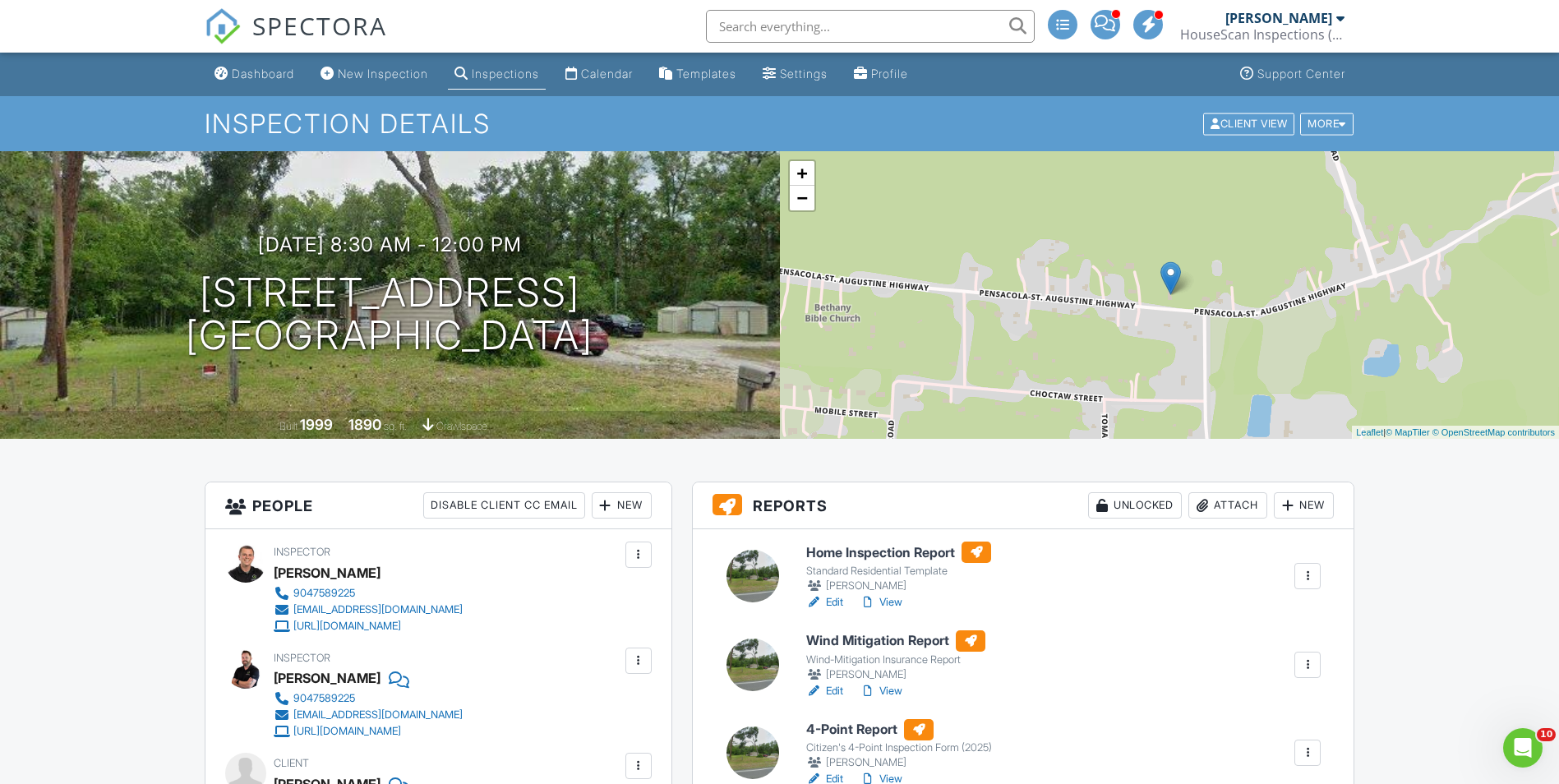
click at [320, 28] on span "SPECTORA" at bounding box center [320, 25] width 135 height 34
